Goal: Task Accomplishment & Management: Manage account settings

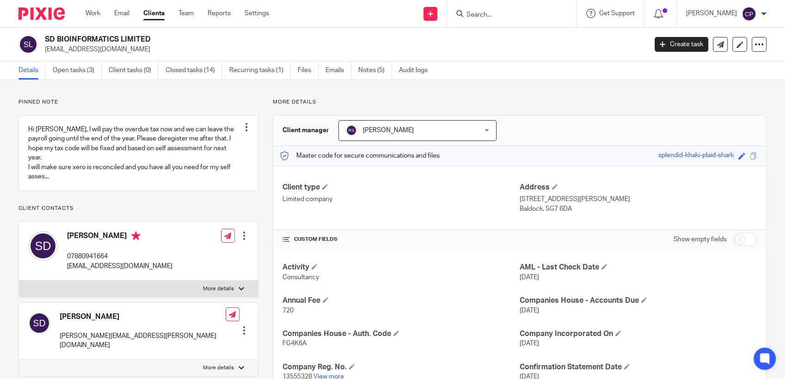
click at [509, 11] on input "Search" at bounding box center [507, 15] width 83 height 8
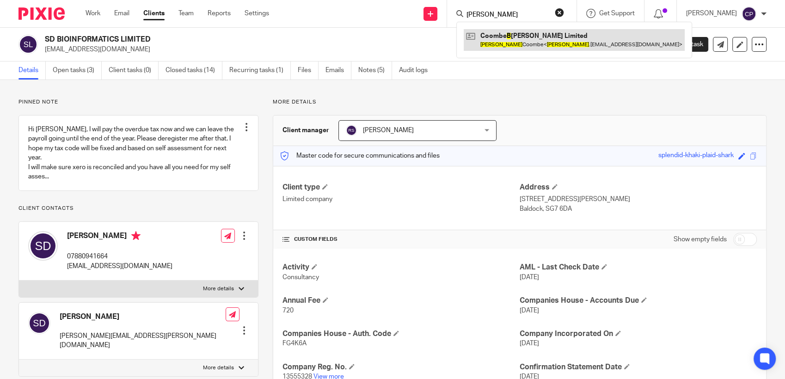
type input "[PERSON_NAME]"
click at [510, 39] on link at bounding box center [574, 39] width 221 height 21
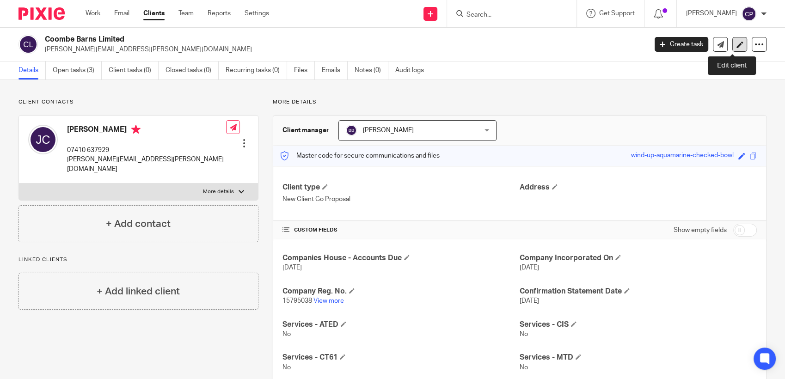
click at [737, 45] on icon at bounding box center [740, 44] width 7 height 7
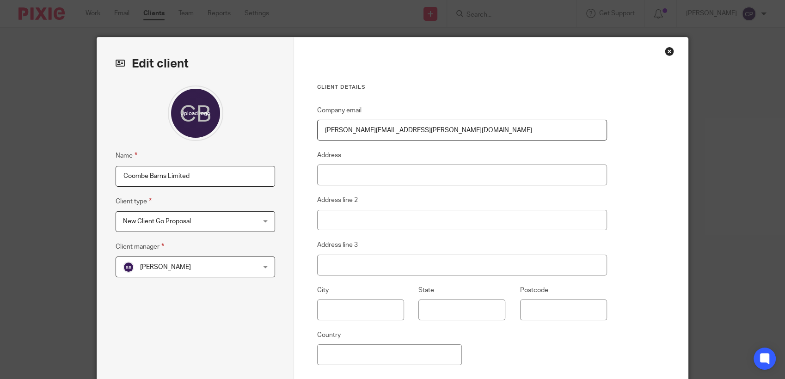
drag, startPoint x: 399, startPoint y: 135, endPoint x: 282, endPoint y: 146, distance: 118.0
click at [282, 146] on div "Edit client Name Coombe Barns Limited Client type New Client Go Proposal New Cl…" at bounding box center [392, 238] width 591 height 403
paste input "coombejj@gmail.com."
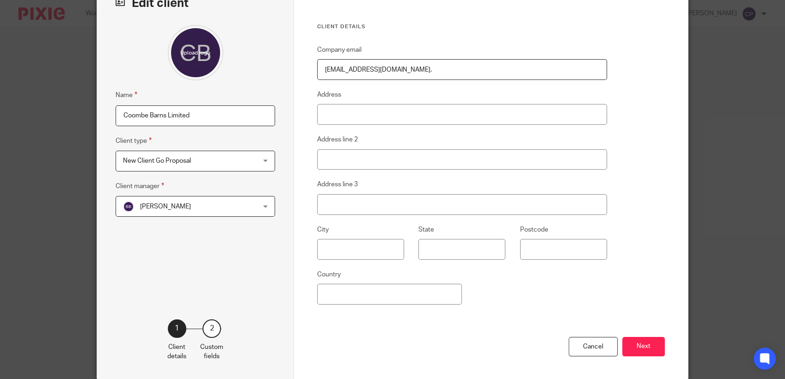
scroll to position [98, 0]
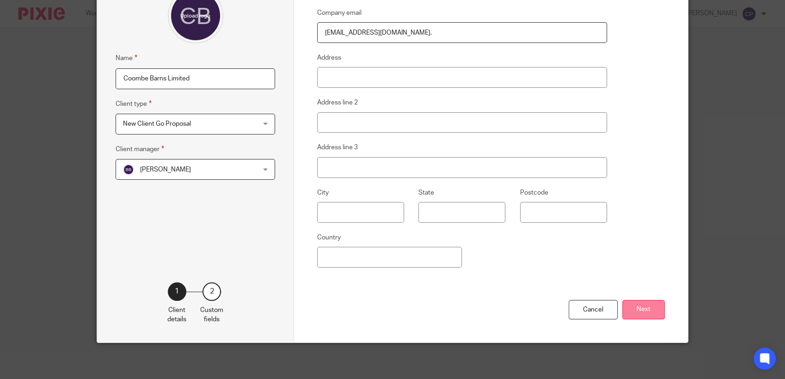
click at [639, 305] on div "Cancel Next" at bounding box center [491, 321] width 348 height 43
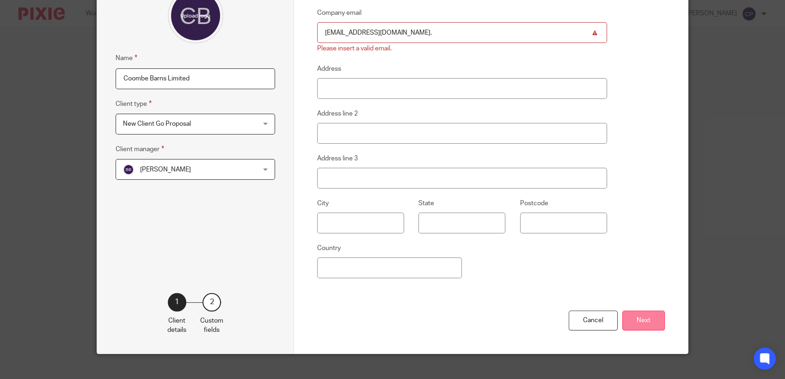
click at [642, 326] on button "Next" at bounding box center [643, 321] width 43 height 20
drag, startPoint x: 387, startPoint y: 33, endPoint x: 382, endPoint y: 34, distance: 4.6
click at [382, 34] on input "coombejj@gmail.com." at bounding box center [462, 32] width 290 height 21
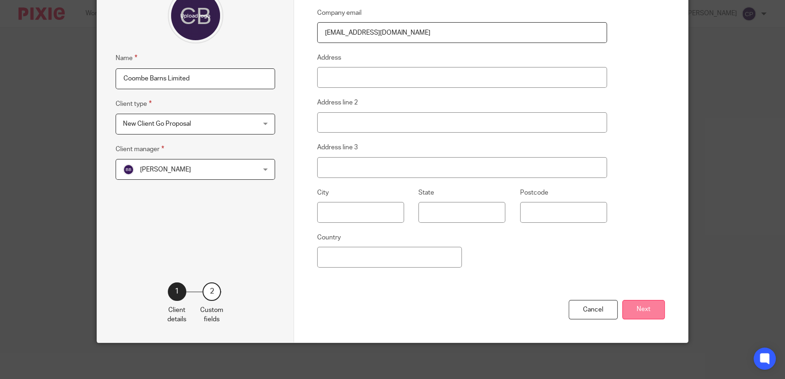
type input "coombejj@gmail.com"
click at [640, 312] on button "Next" at bounding box center [643, 310] width 43 height 20
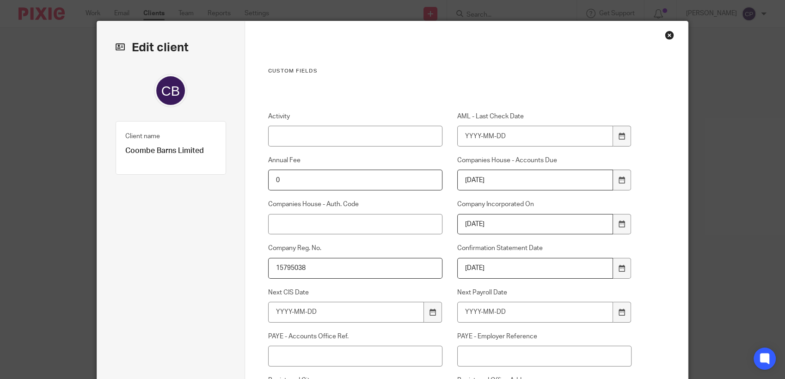
scroll to position [0, 0]
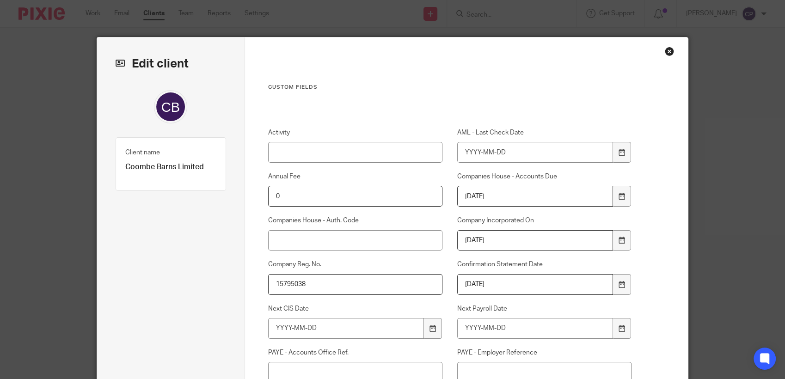
click at [665, 52] on div "Close this dialog window" at bounding box center [669, 51] width 9 height 9
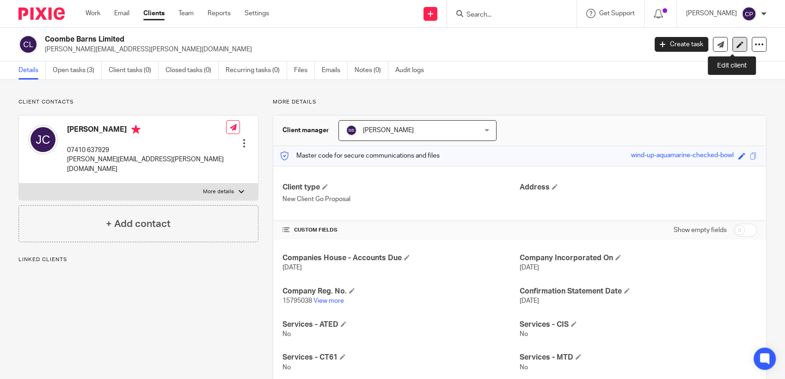
click at [737, 41] on icon at bounding box center [740, 44] width 7 height 7
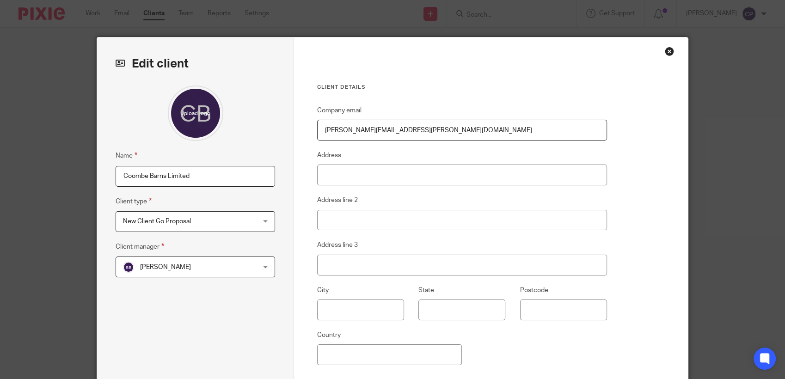
drag, startPoint x: 384, startPoint y: 130, endPoint x: 297, endPoint y: 132, distance: 87.4
click at [297, 132] on div "Client details Company email jeremy.coombe@zoho.eu Address Address line 2 Addre…" at bounding box center [491, 238] width 394 height 403
paste input "coombejj@gmail.com."
click at [384, 133] on input "coombejj@gmail.com." at bounding box center [462, 130] width 290 height 21
type input "coombejj@gmail.com"
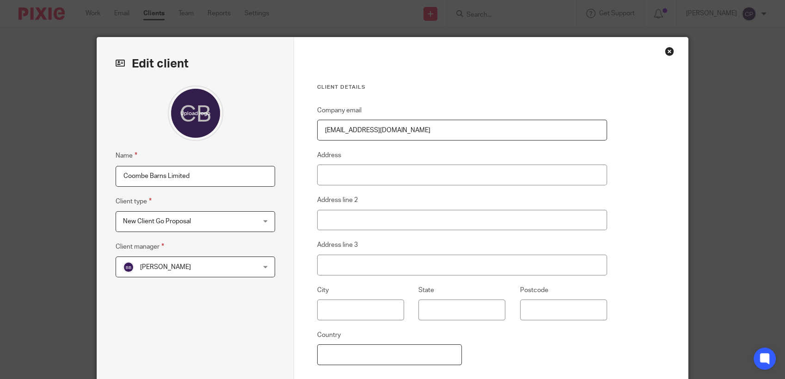
type input "United Kingdom"
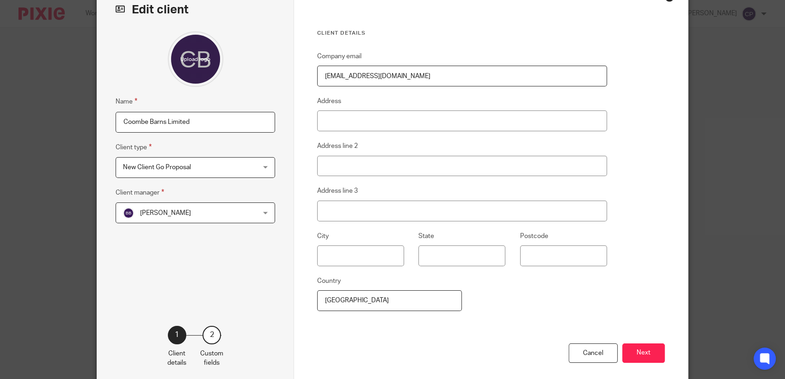
scroll to position [98, 0]
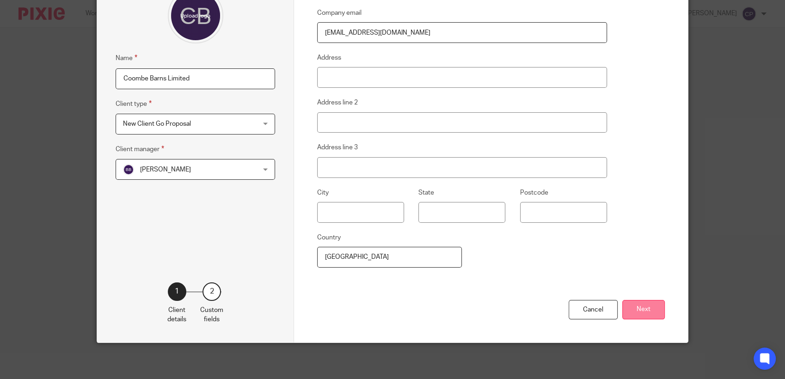
type input "coombejj@gmail.com"
click at [651, 314] on button "Next" at bounding box center [643, 310] width 43 height 20
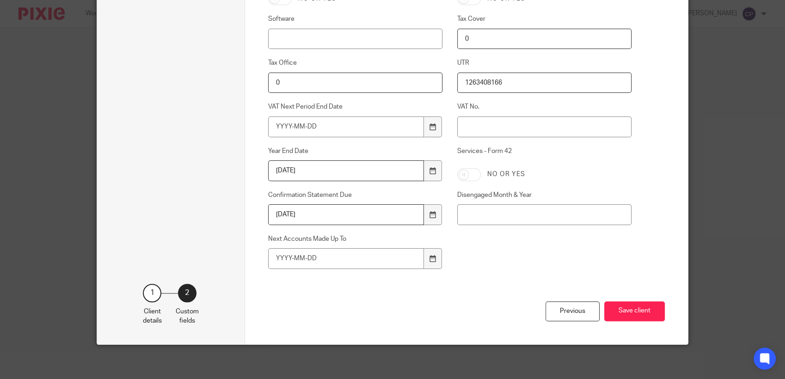
scroll to position [621, 0]
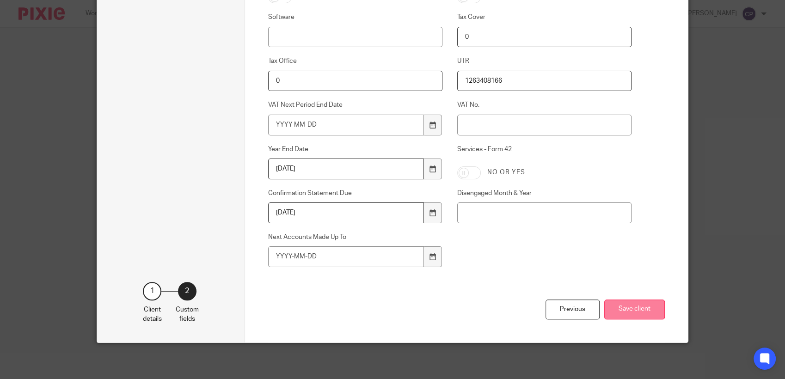
click at [632, 309] on button "Save client" at bounding box center [634, 310] width 61 height 20
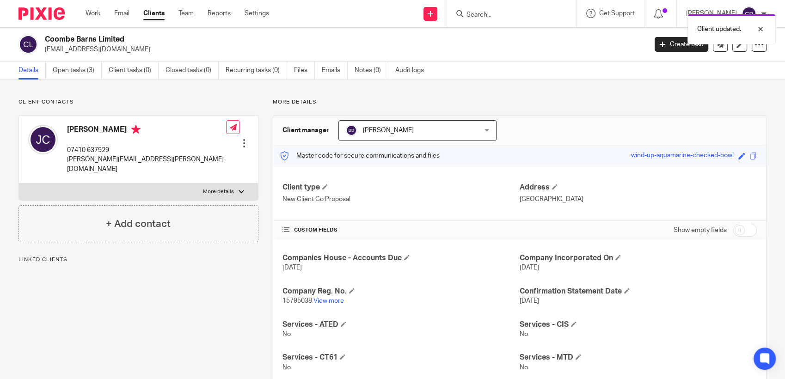
click at [240, 139] on div at bounding box center [243, 143] width 9 height 9
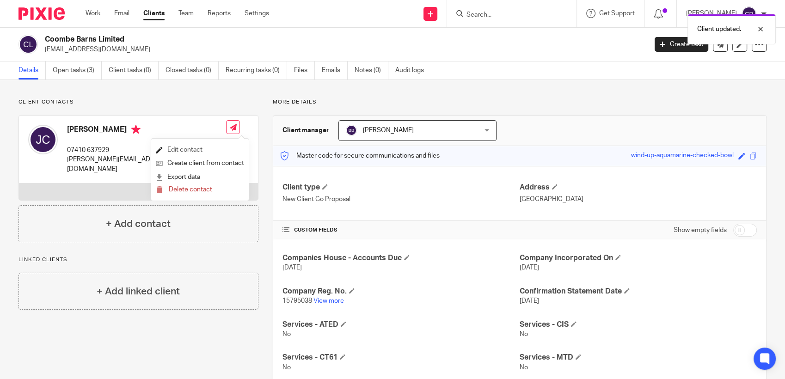
click at [196, 149] on link "Edit contact" at bounding box center [200, 149] width 88 height 13
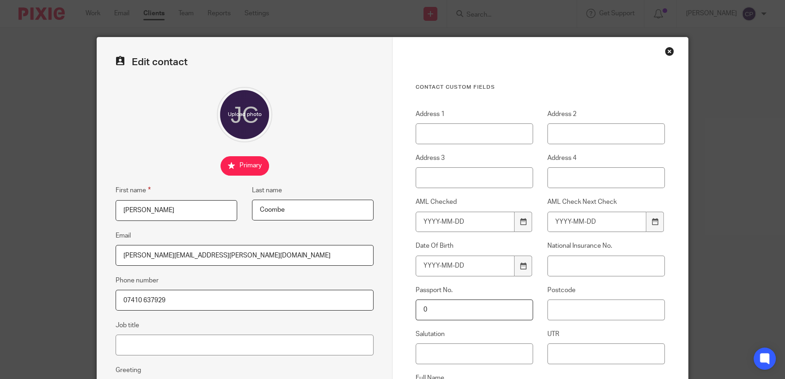
drag, startPoint x: 200, startPoint y: 255, endPoint x: 93, endPoint y: 244, distance: 107.8
click at [97, 244] on div "Edit contact First name [PERSON_NAME] Last name [PERSON_NAME] Email [PERSON_NAM…" at bounding box center [244, 261] width 295 height 449
paste input "[EMAIL_ADDRESS][DOMAIN_NAME]."
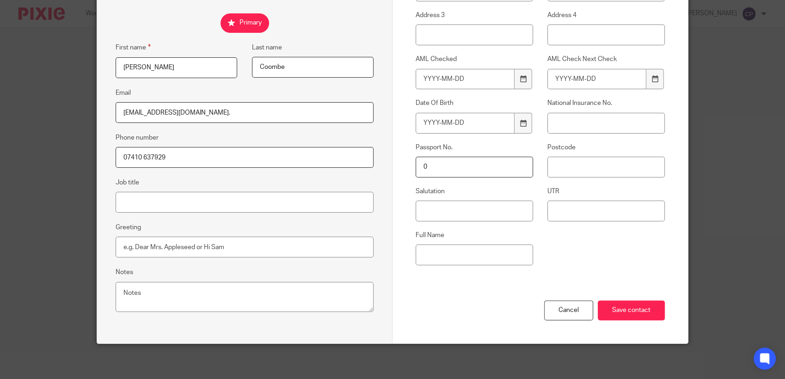
scroll to position [144, 0]
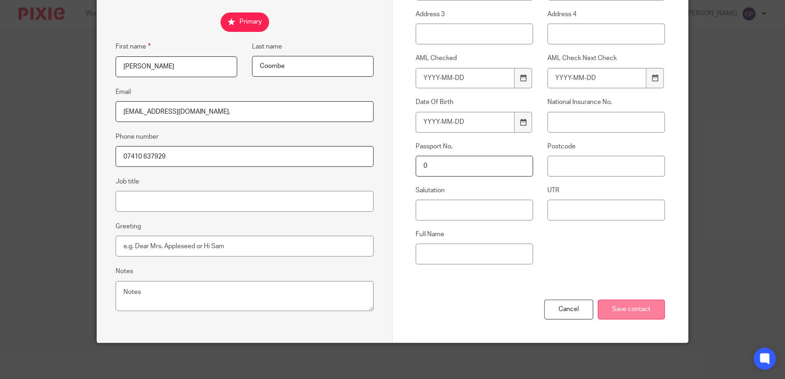
drag, startPoint x: 639, startPoint y: 310, endPoint x: 646, endPoint y: 310, distance: 6.9
click at [639, 310] on input "Save contact" at bounding box center [631, 310] width 67 height 20
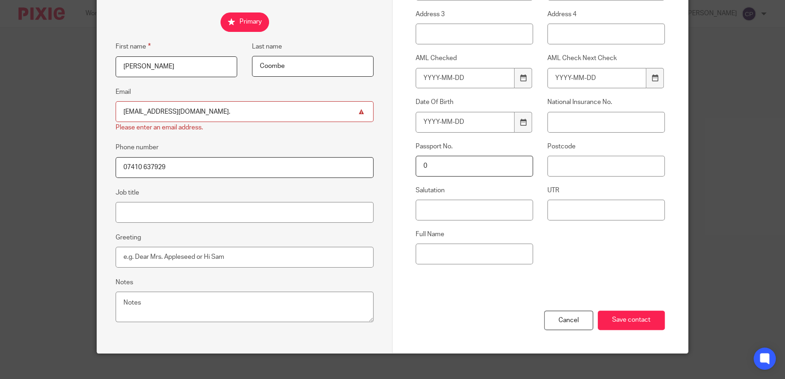
drag, startPoint x: 187, startPoint y: 114, endPoint x: 181, endPoint y: 115, distance: 6.0
click at [181, 115] on input "[EMAIL_ADDRESS][DOMAIN_NAME]." at bounding box center [245, 111] width 258 height 21
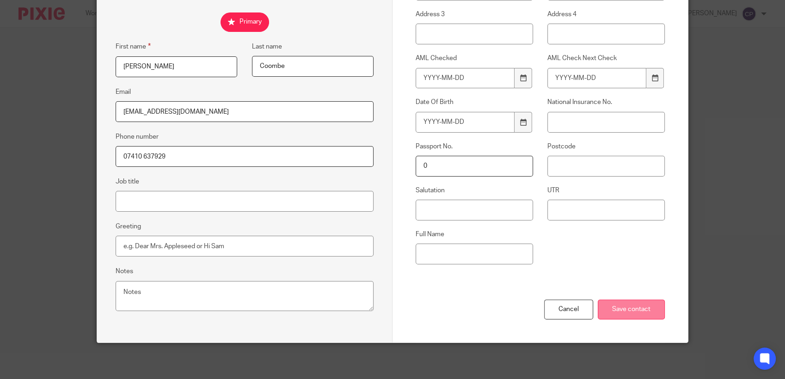
type input "[EMAIL_ADDRESS][DOMAIN_NAME]"
click at [629, 306] on input "Save contact" at bounding box center [631, 310] width 67 height 20
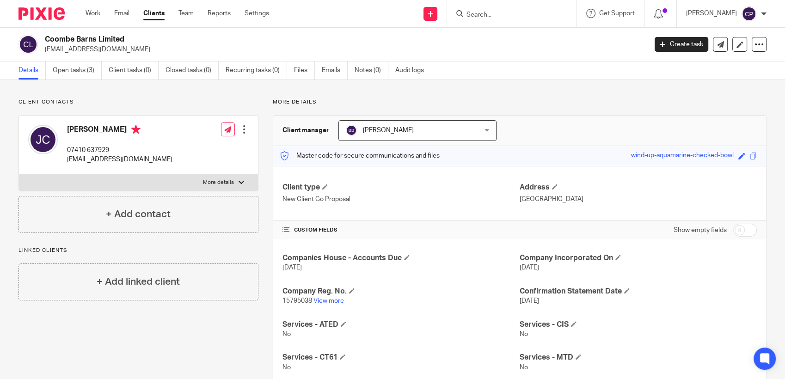
click at [483, 13] on input "Search" at bounding box center [507, 15] width 83 height 8
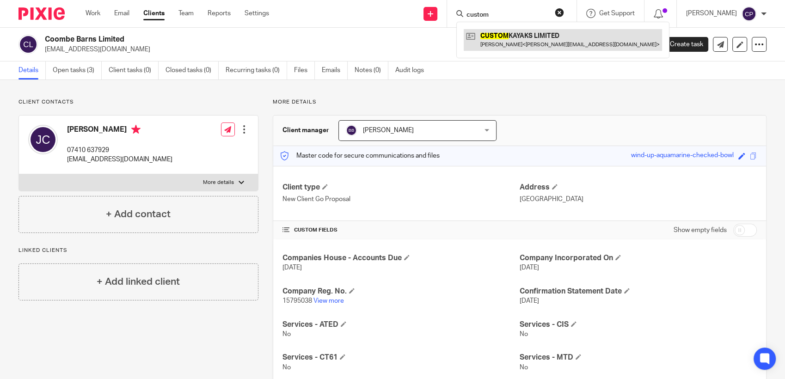
type input "custom"
click at [531, 39] on link at bounding box center [563, 39] width 198 height 21
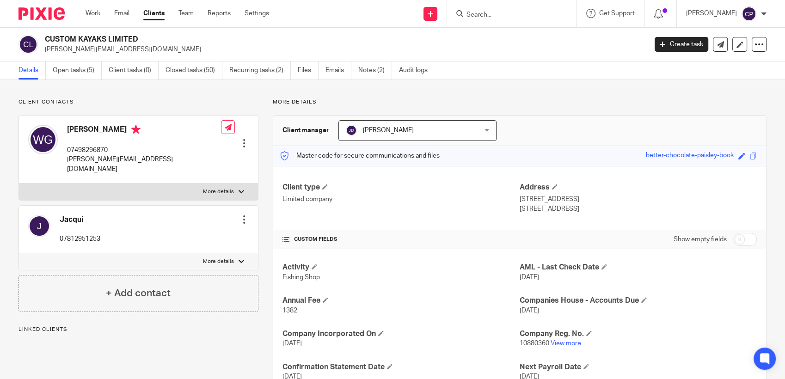
click at [241, 139] on div at bounding box center [243, 143] width 9 height 9
click at [183, 147] on link "Edit contact" at bounding box center [200, 149] width 88 height 13
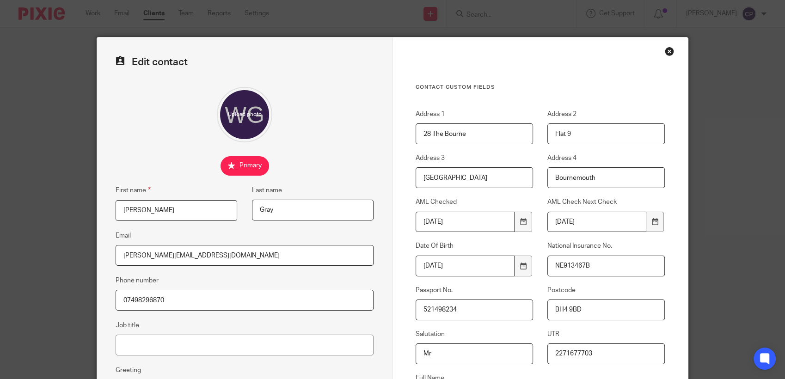
drag, startPoint x: 473, startPoint y: 139, endPoint x: 372, endPoint y: 138, distance: 101.7
click at [372, 138] on form "Edit contact First name [PERSON_NAME] Last name [PERSON_NAME] Email [PERSON_NAM…" at bounding box center [392, 261] width 591 height 449
type input "[STREET_ADDRESS]"
drag, startPoint x: 580, startPoint y: 136, endPoint x: 528, endPoint y: 135, distance: 51.8
click at [528, 135] on div "Address 1 17 Diamond Place Address 2 Flat 9 Address 3 Surrey Road Address 4 Bou…" at bounding box center [533, 264] width 264 height 308
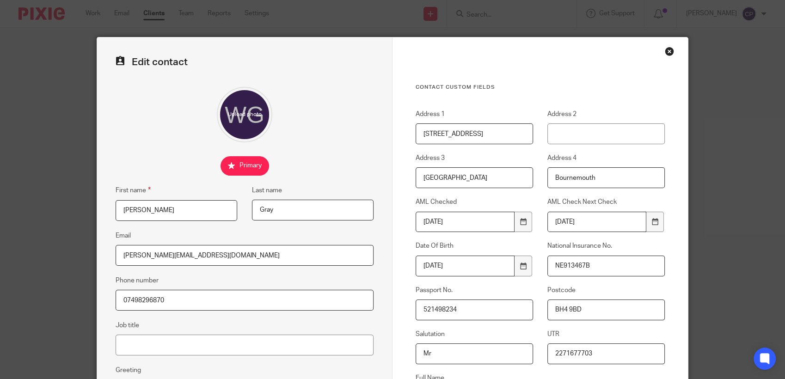
drag, startPoint x: 462, startPoint y: 179, endPoint x: 373, endPoint y: 179, distance: 88.8
click at [373, 179] on form "Edit contact First name Wayne Last name Gray Email wayne.gray1965@icloud.com Ph…" at bounding box center [392, 261] width 591 height 449
type input "Bournemouth"
drag, startPoint x: 599, startPoint y: 180, endPoint x: 534, endPoint y: 178, distance: 64.3
click at [534, 181] on div "Address 4 Bournemouth" at bounding box center [599, 170] width 132 height 35
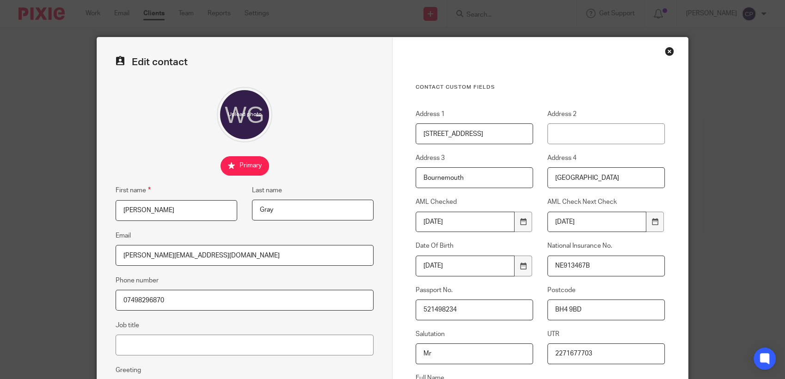
type input "[GEOGRAPHIC_DATA]"
drag, startPoint x: 592, startPoint y: 309, endPoint x: 524, endPoint y: 316, distance: 68.3
click at [527, 315] on div "Address 1 17 Diamond Place Address 2 Address 3 Bournemouth Address 4 Dorset AML…" at bounding box center [533, 264] width 264 height 308
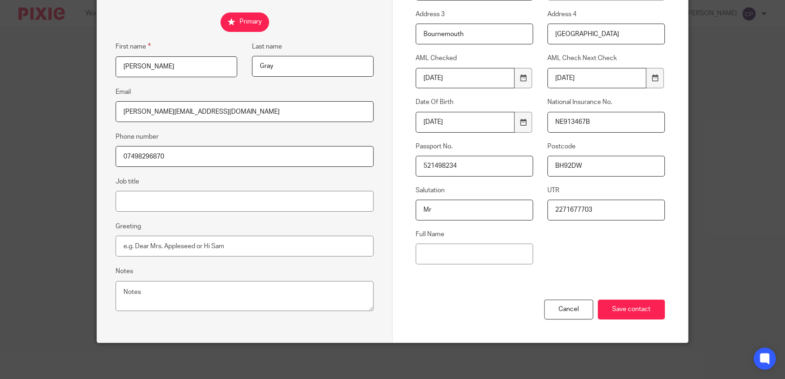
scroll to position [92, 0]
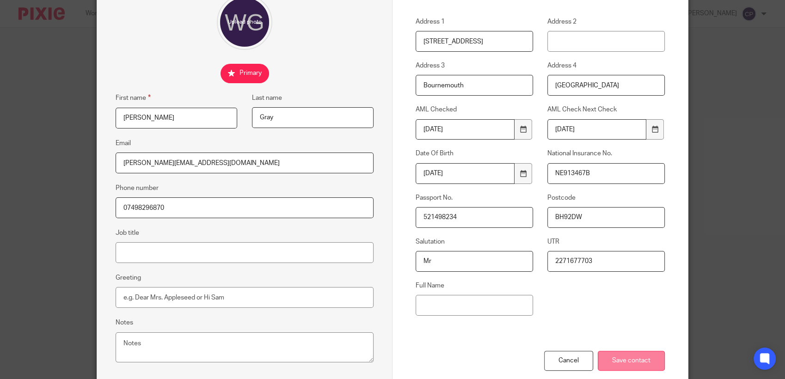
type input "BH92DW"
click at [626, 362] on input "Save contact" at bounding box center [631, 361] width 67 height 20
click at [620, 360] on input "Save contact" at bounding box center [631, 361] width 67 height 20
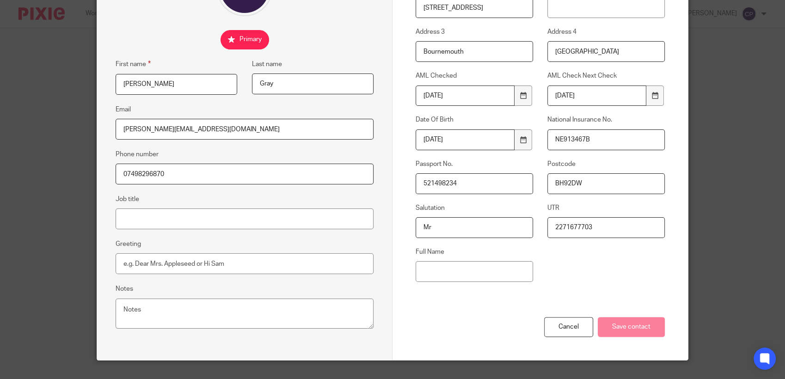
scroll to position [144, 0]
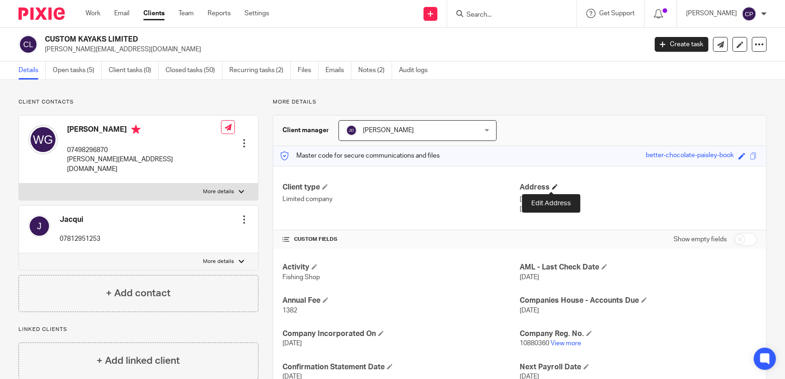
click at [552, 186] on span at bounding box center [555, 187] width 6 height 6
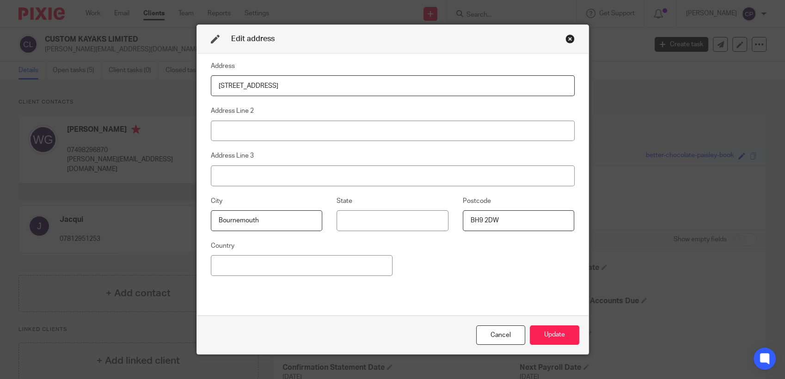
drag, startPoint x: 278, startPoint y: 87, endPoint x: 137, endPoint y: 85, distance: 141.0
click at [154, 87] on div "Edit address Address [STREET_ADDRESS] Address Line 3 City [GEOGRAPHIC_DATA] Pos…" at bounding box center [392, 189] width 785 height 379
type input "[STREET_ADDRESS]"
click at [245, 131] on input at bounding box center [393, 131] width 364 height 21
type input "Bournemouth"
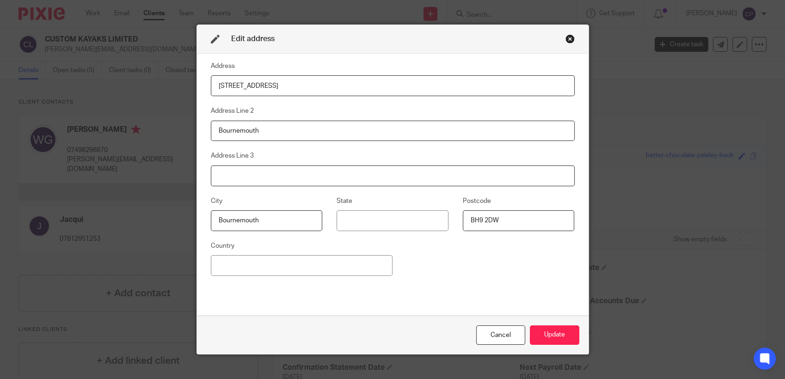
click at [244, 168] on input at bounding box center [393, 176] width 364 height 21
type input "[GEOGRAPHIC_DATA]"
drag, startPoint x: 502, startPoint y: 220, endPoint x: 454, endPoint y: 220, distance: 47.2
click at [454, 220] on fieldset "Postcode BH9 2DW" at bounding box center [511, 214] width 126 height 36
type input "BH92DW"
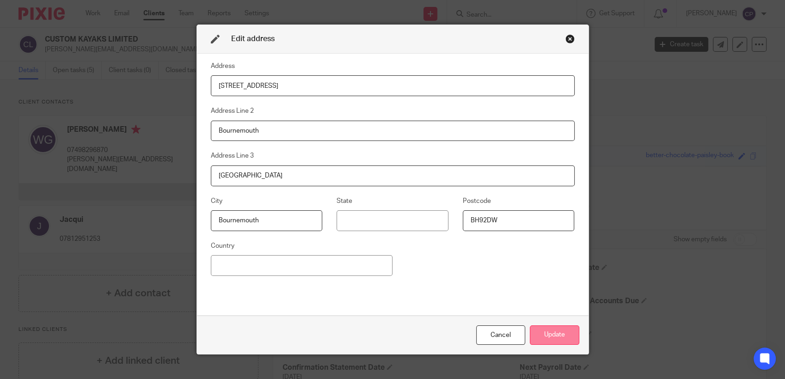
click at [557, 340] on button "Update" at bounding box center [554, 335] width 49 height 20
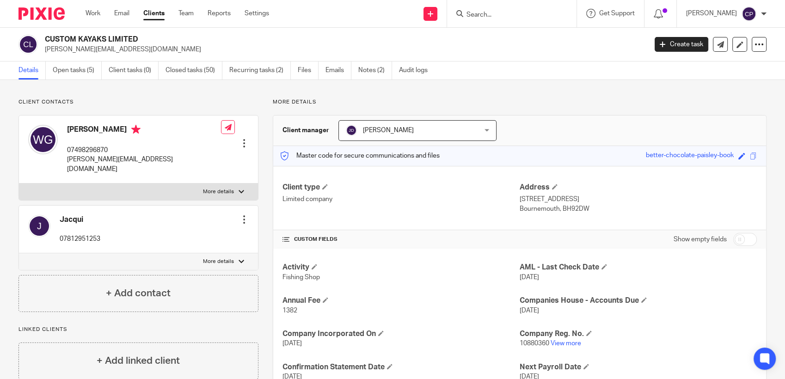
click at [239, 139] on div at bounding box center [243, 143] width 9 height 9
click at [184, 149] on link "Edit contact" at bounding box center [200, 149] width 88 height 13
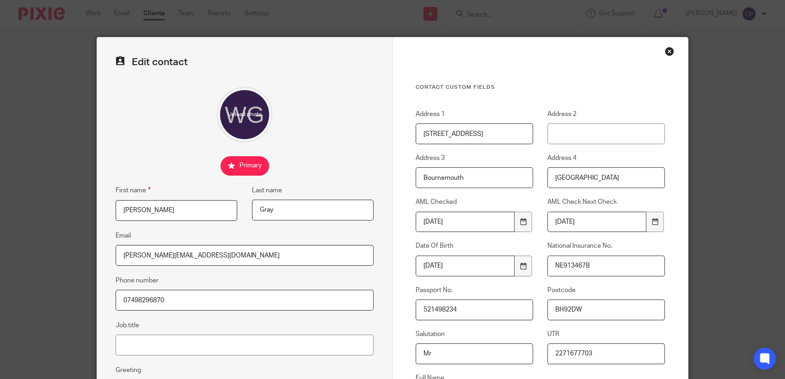
drag, startPoint x: 587, startPoint y: 312, endPoint x: 482, endPoint y: 313, distance: 105.0
click at [483, 313] on div "Address 1 [STREET_ADDRESS] Address 2 Address 3 [GEOGRAPHIC_DATA] Address 4 [GEO…" at bounding box center [533, 264] width 264 height 308
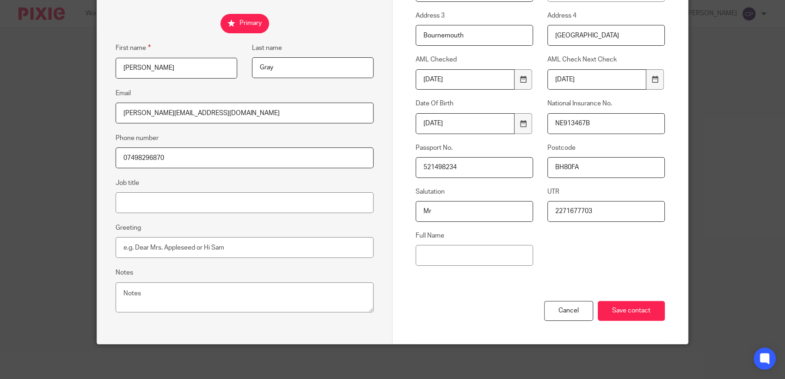
scroll to position [144, 0]
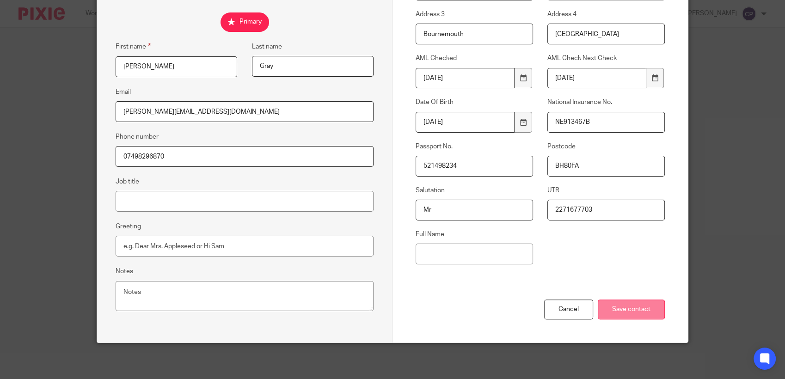
type input "BH80FA"
click at [609, 314] on input "Save contact" at bounding box center [631, 310] width 67 height 20
click at [628, 311] on input "Save contact" at bounding box center [631, 310] width 67 height 20
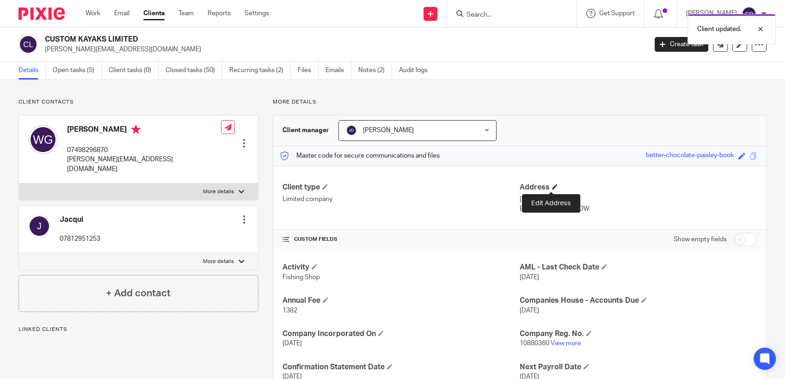
click at [552, 185] on span at bounding box center [555, 187] width 6 height 6
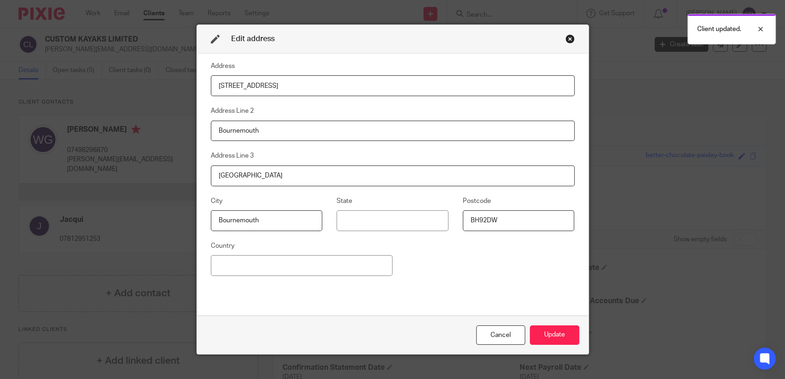
drag, startPoint x: 499, startPoint y: 219, endPoint x: 475, endPoint y: 221, distance: 24.1
click at [475, 221] on input "BH92DW" at bounding box center [519, 220] width 112 height 21
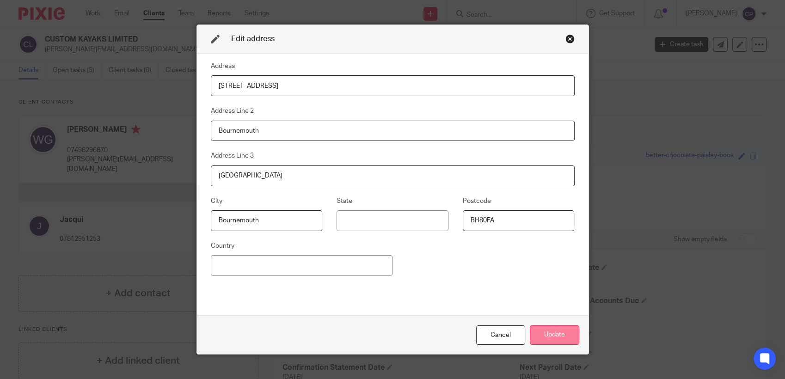
type input "BH80FA"
click at [553, 331] on button "Update" at bounding box center [554, 335] width 49 height 20
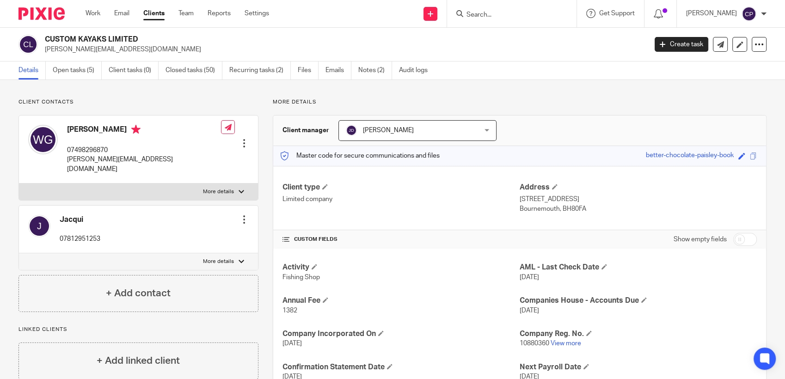
drag, startPoint x: 43, startPoint y: 49, endPoint x: 158, endPoint y: 50, distance: 115.6
click at [158, 50] on div "CUSTOM KAYAKS LIMITED [PERSON_NAME][EMAIL_ADDRESS][DOMAIN_NAME]" at bounding box center [329, 44] width 622 height 19
drag, startPoint x: 158, startPoint y: 50, endPoint x: 121, endPoint y: 52, distance: 37.1
copy p "[PERSON_NAME][EMAIL_ADDRESS][DOMAIN_NAME]"
